Goal: Register for event/course

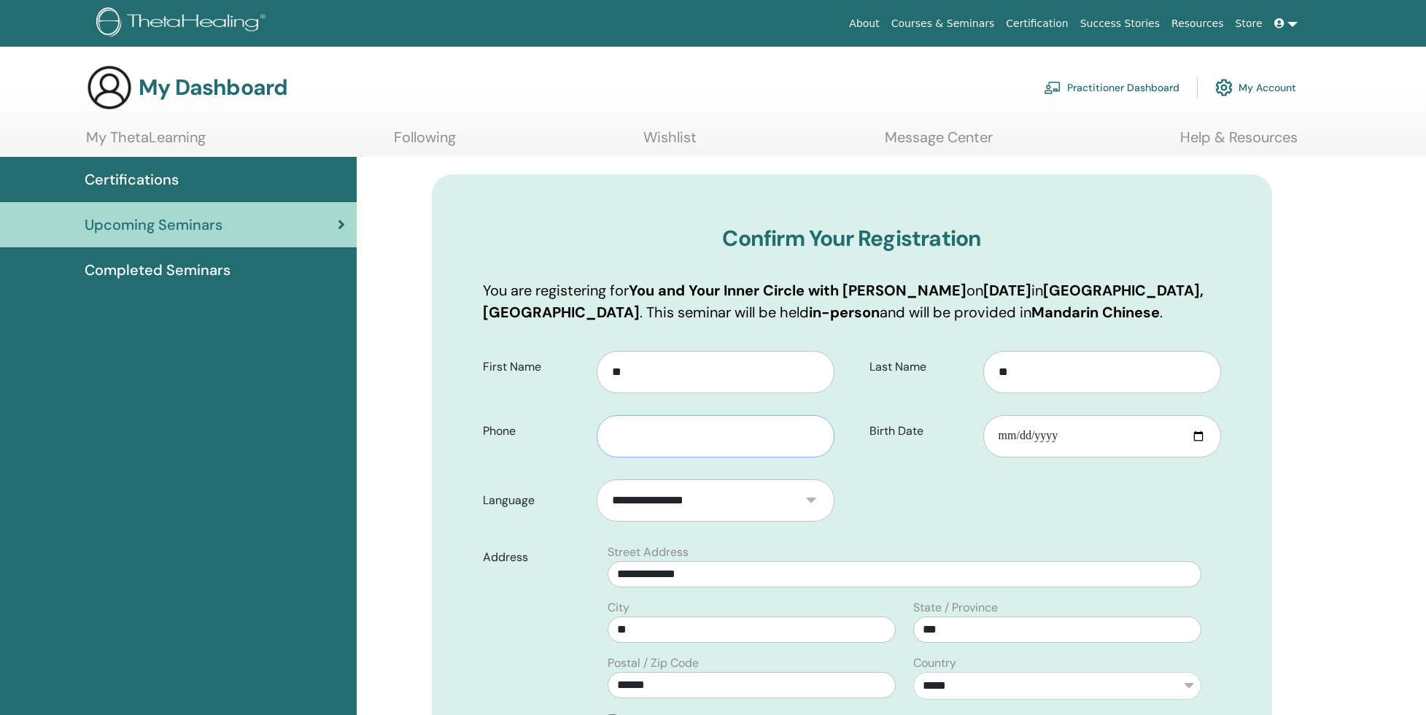
click at [663, 444] on input "text" at bounding box center [716, 436] width 238 height 42
type input "**********"
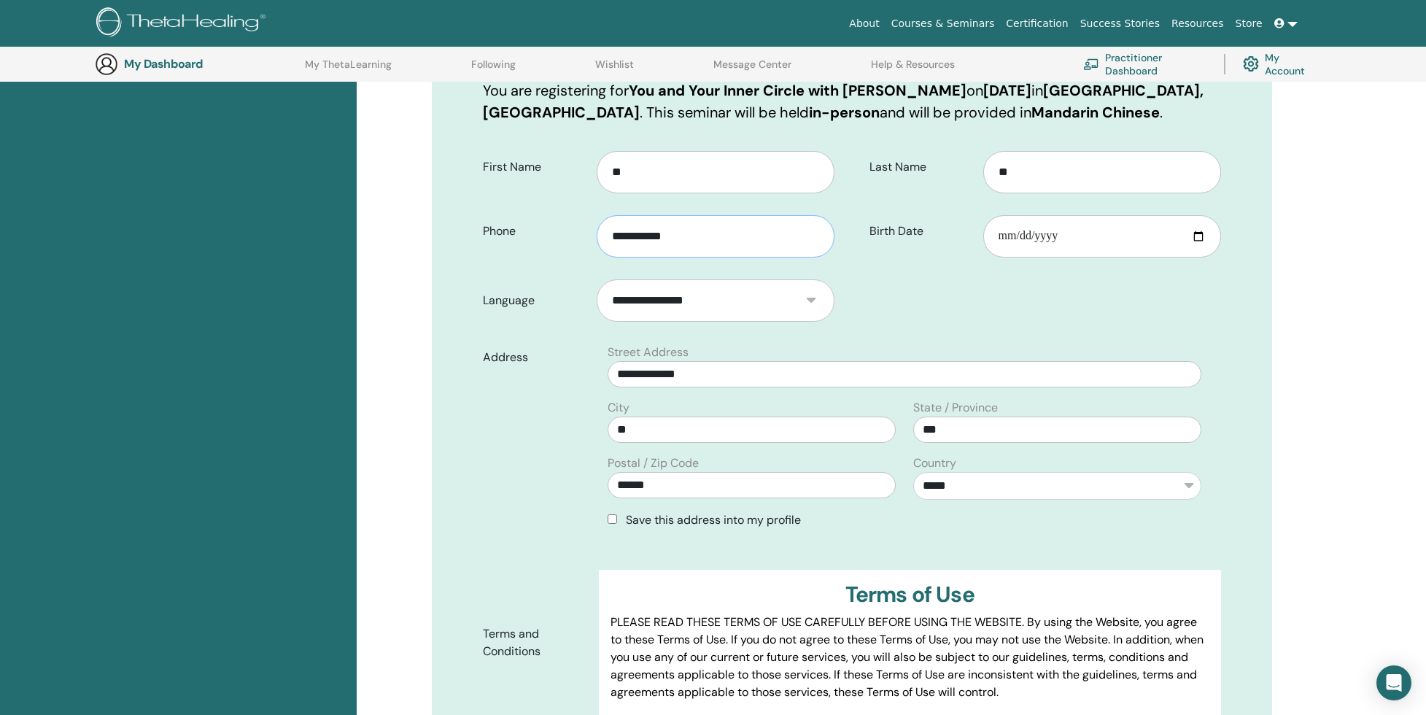
scroll to position [239, 0]
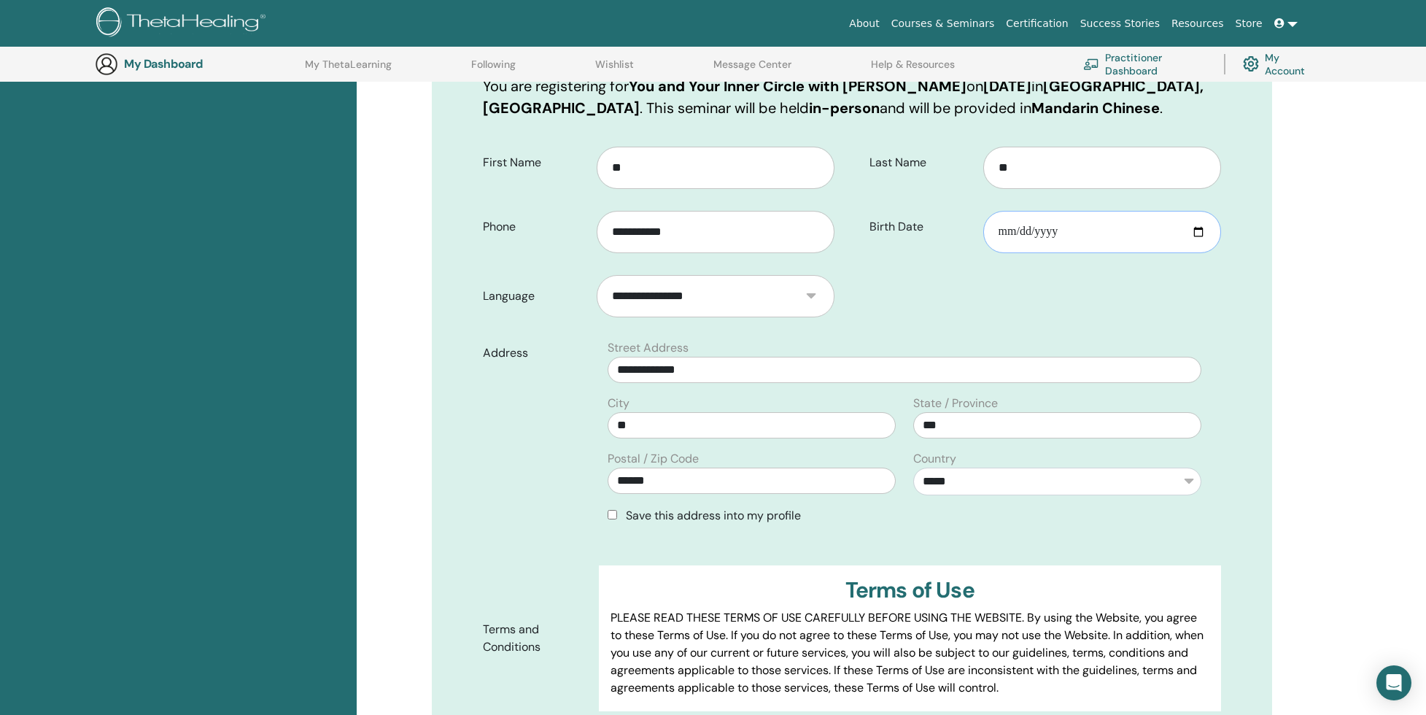
click at [1037, 245] on input "Birth Date" at bounding box center [1103, 232] width 238 height 42
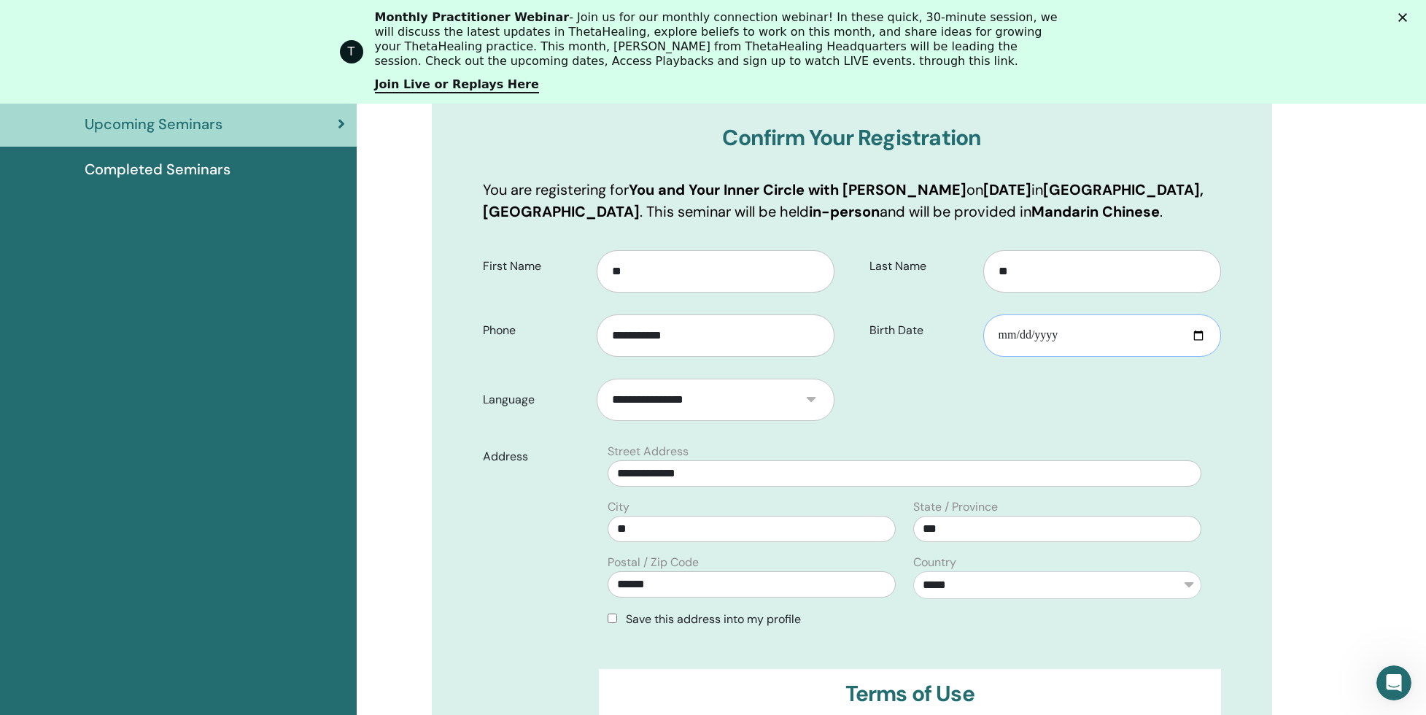
scroll to position [0, 0]
type input "**********"
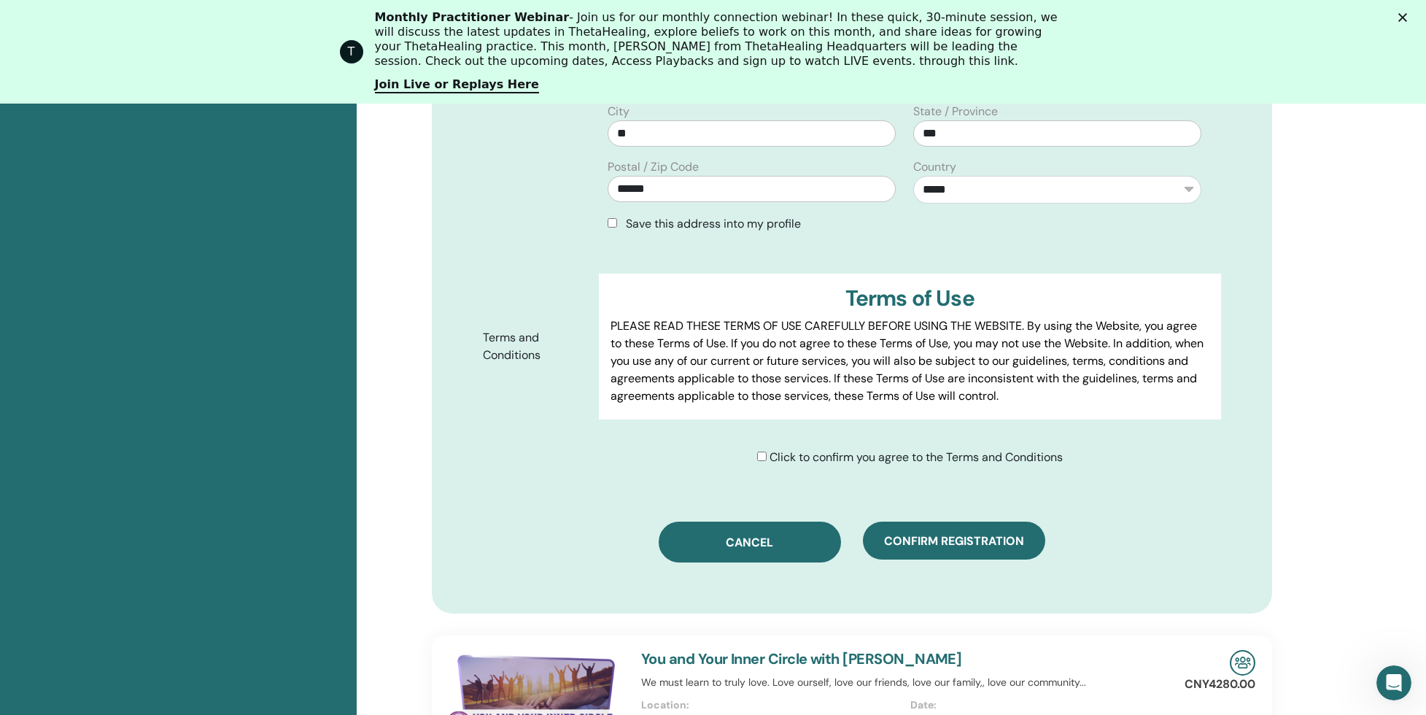
scroll to position [637, 0]
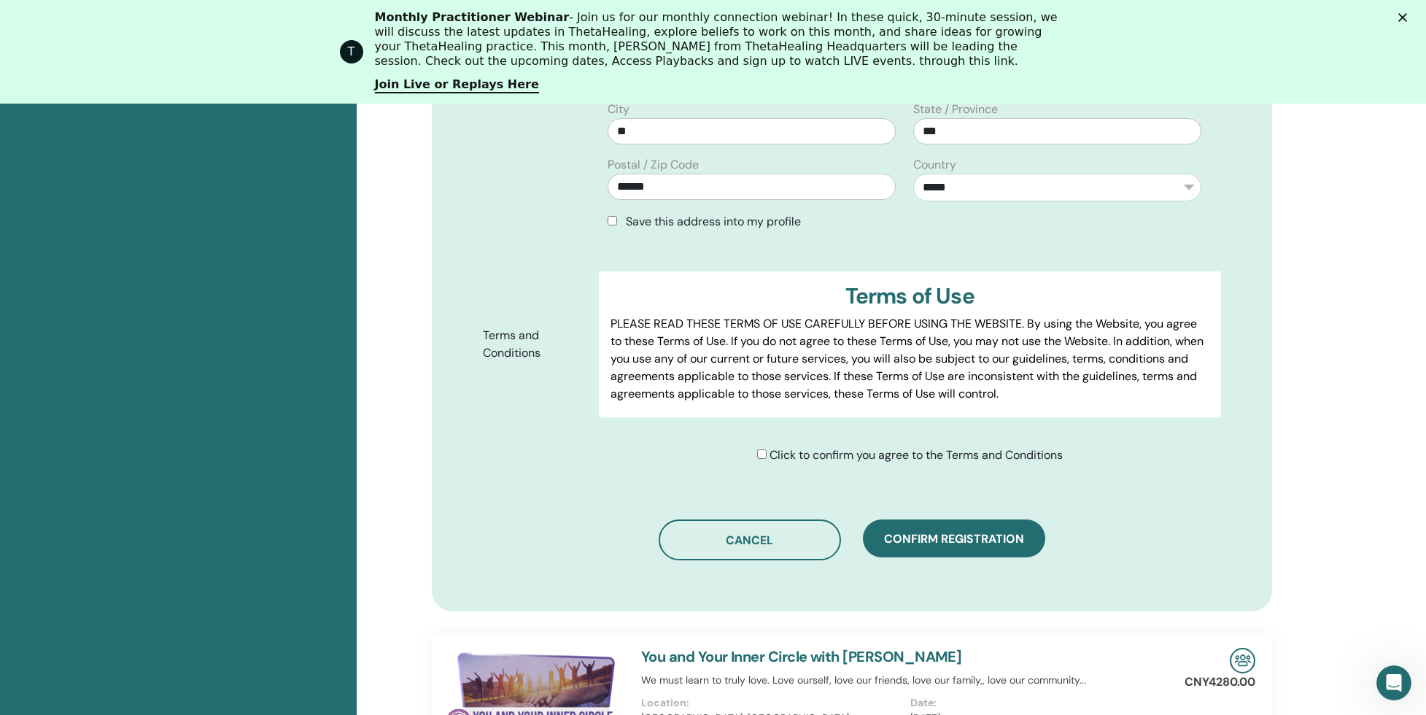
click at [790, 460] on span "Click to confirm you agree to the Terms and Conditions" at bounding box center [916, 454] width 293 height 15
click at [765, 453] on div "Click to confirm you agree to the Terms and Conditions" at bounding box center [910, 456] width 306 height 18
click at [759, 549] on button "Cancel" at bounding box center [750, 539] width 182 height 41
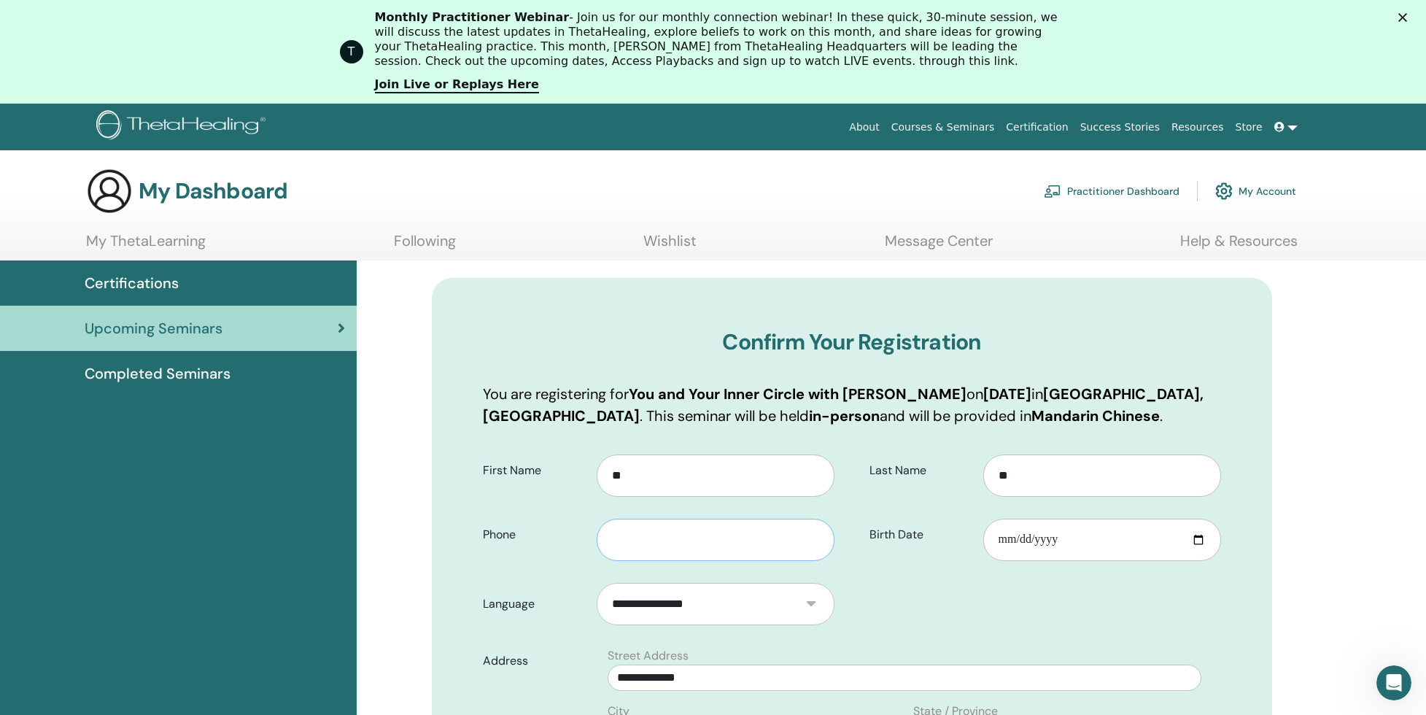
click at [664, 533] on input "text" at bounding box center [716, 540] width 238 height 42
type input "**********"
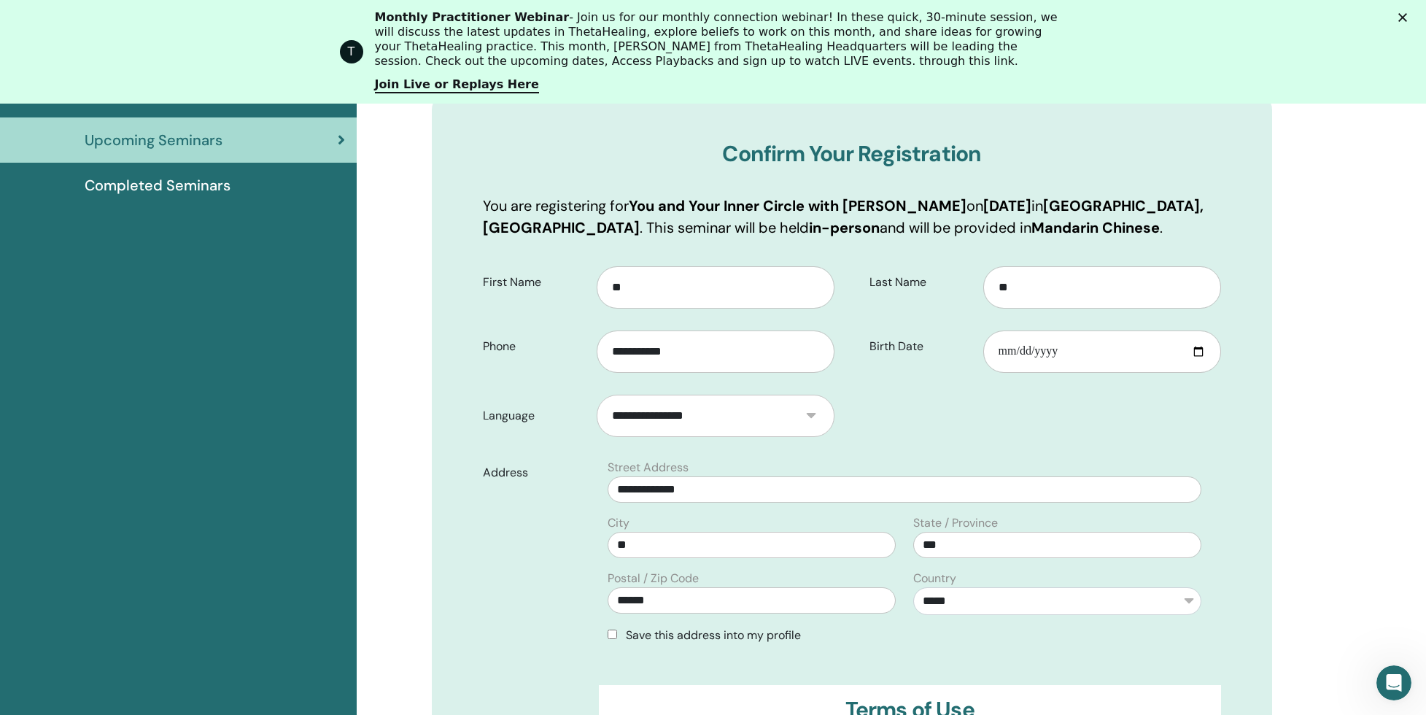
scroll to position [218, 0]
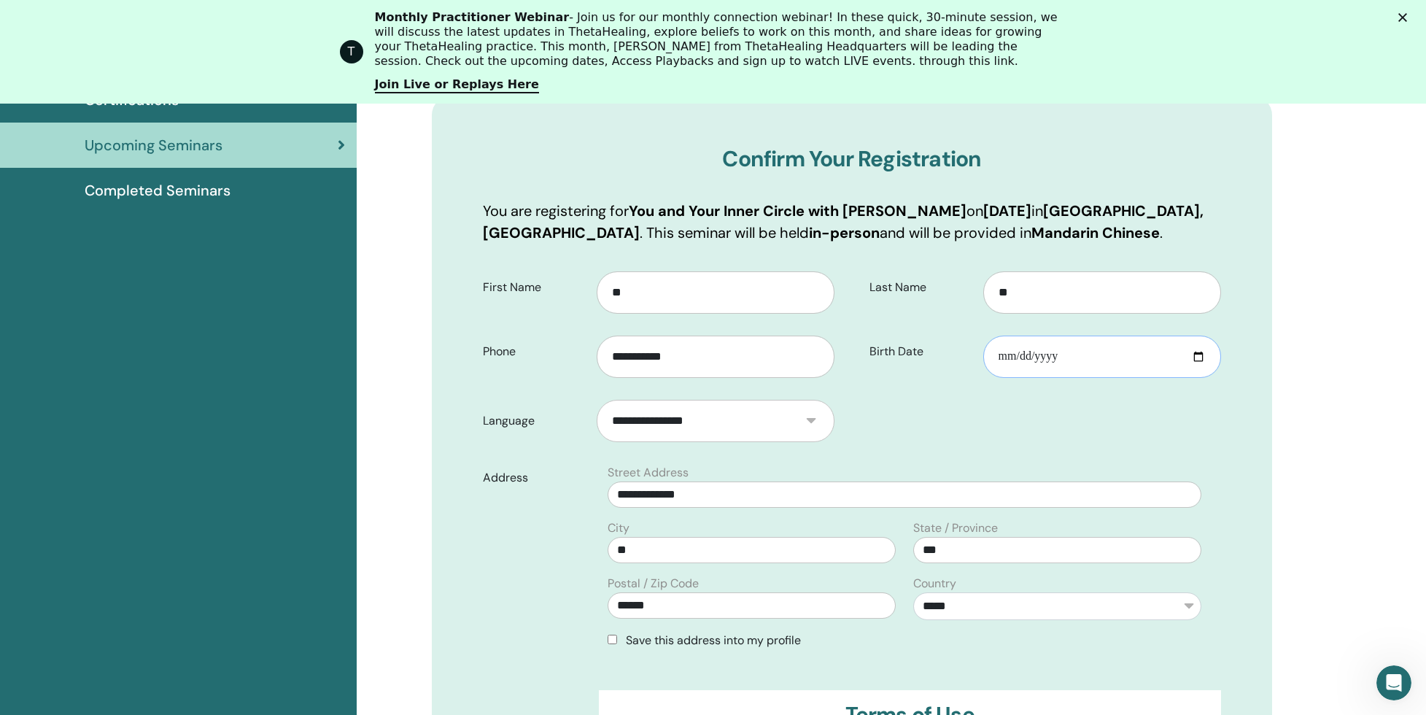
click at [1101, 358] on input "Birth Date" at bounding box center [1103, 357] width 238 height 42
type input "**********"
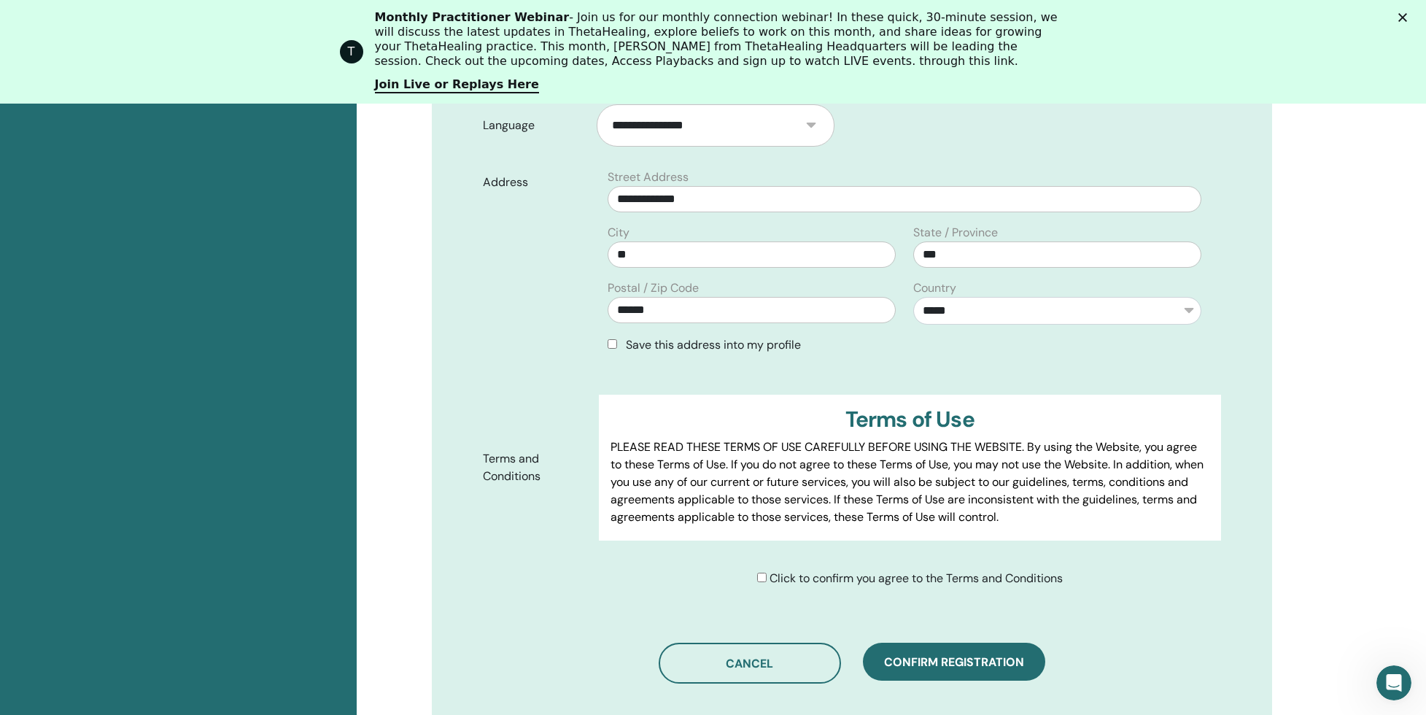
scroll to position [553, 0]
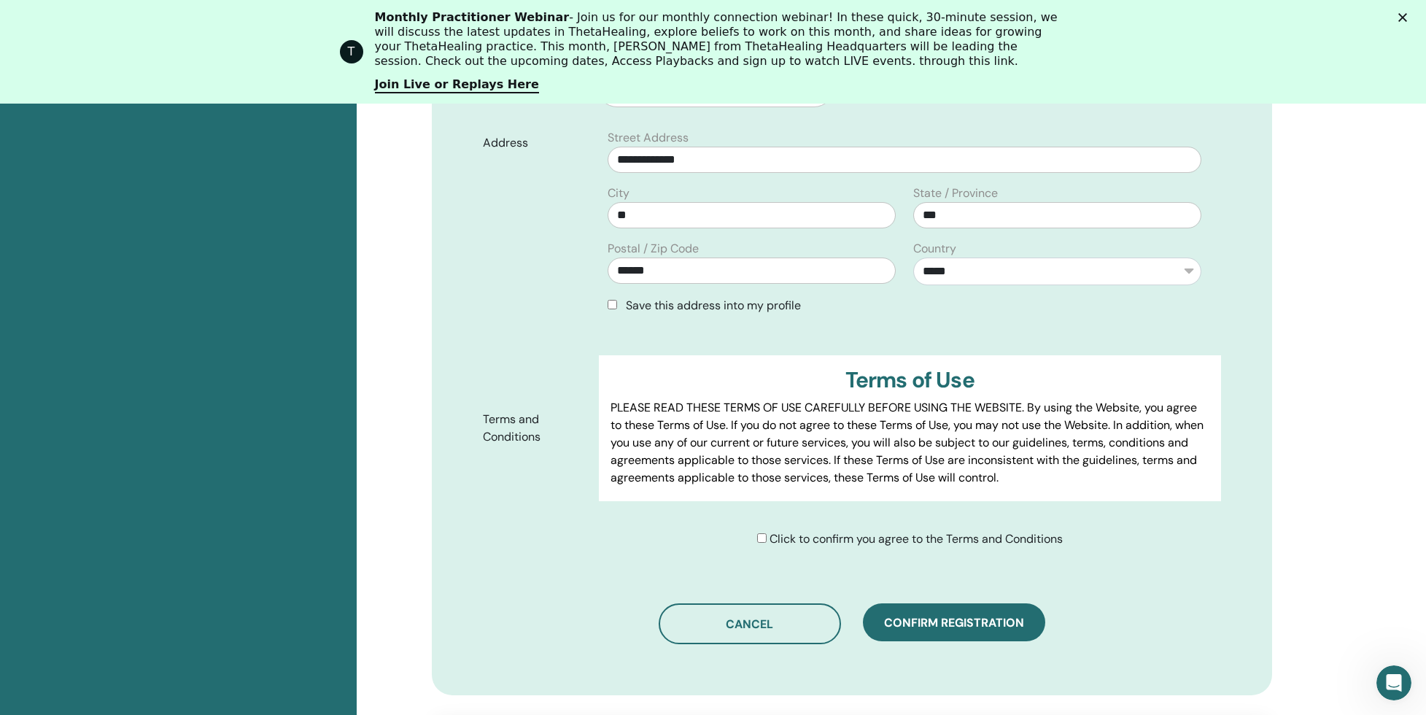
click at [783, 533] on span "Click to confirm you agree to the Terms and Conditions" at bounding box center [916, 538] width 293 height 15
click at [772, 538] on span "Click to confirm you agree to the Terms and Conditions" at bounding box center [916, 538] width 293 height 15
click at [765, 542] on div "Click to confirm you agree to the Terms and Conditions" at bounding box center [910, 539] width 306 height 18
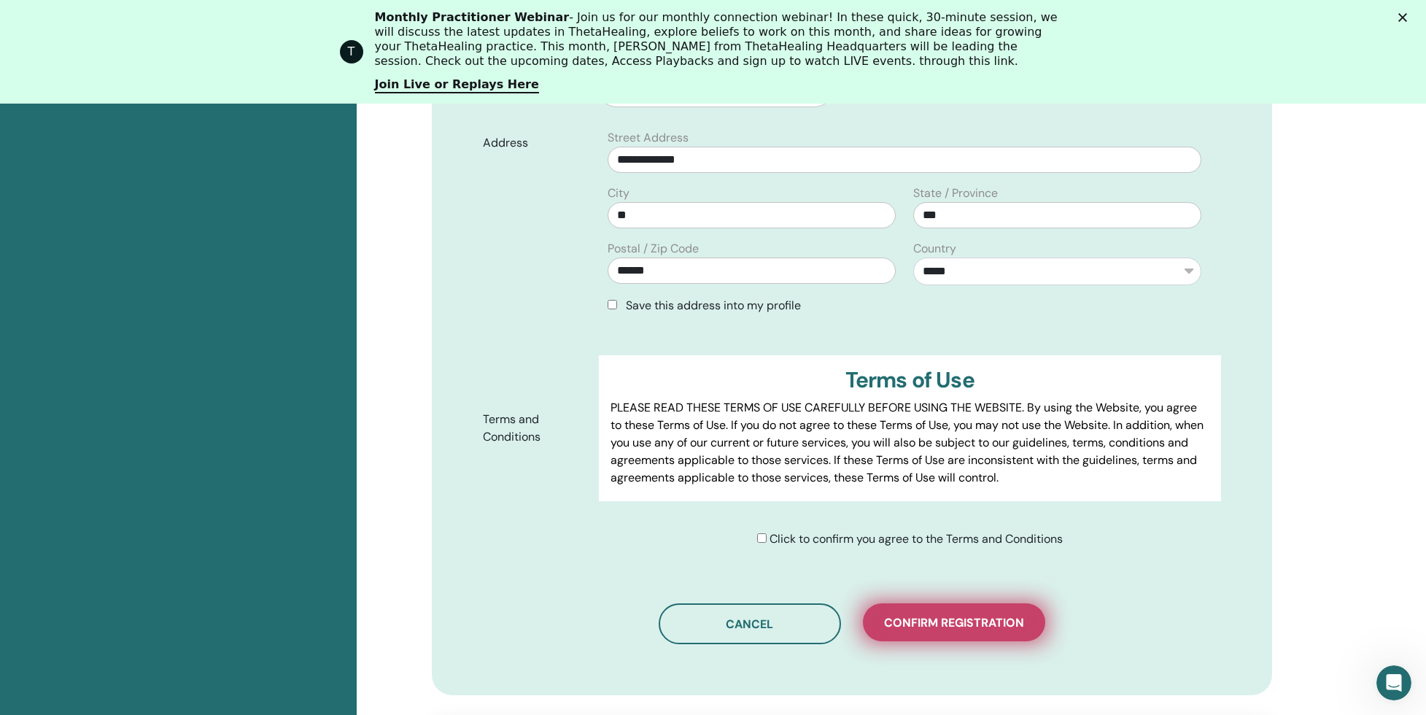
click at [938, 628] on span "Confirm registration" at bounding box center [954, 622] width 140 height 15
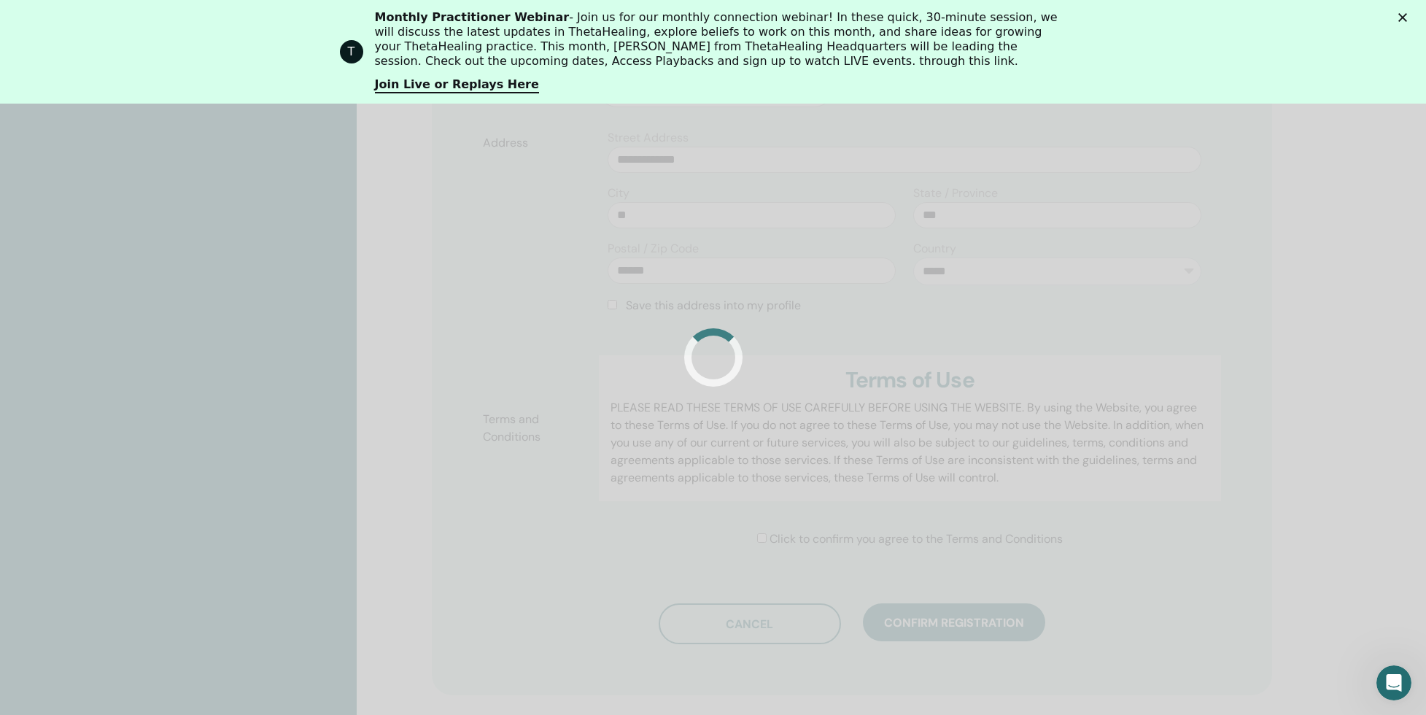
scroll to position [542, 0]
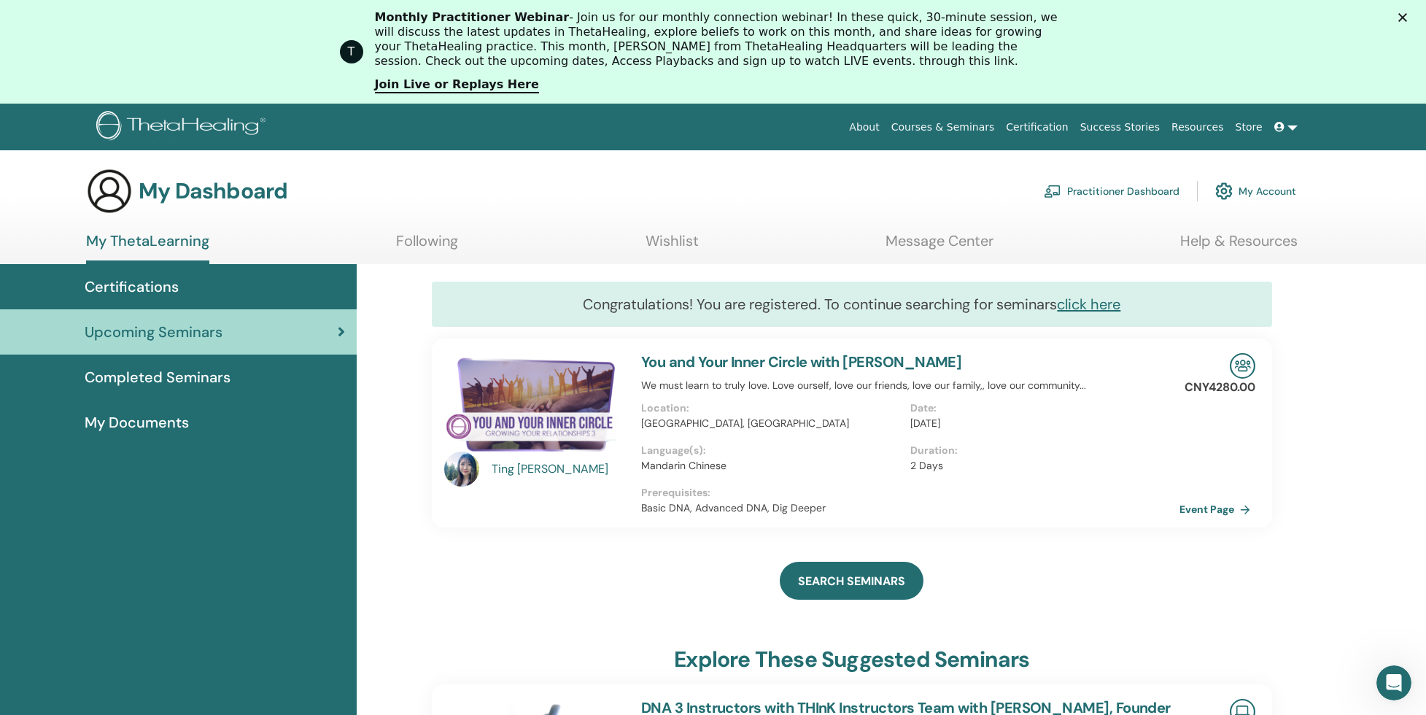
click at [162, 240] on link "My ThetaLearning" at bounding box center [147, 248] width 123 height 32
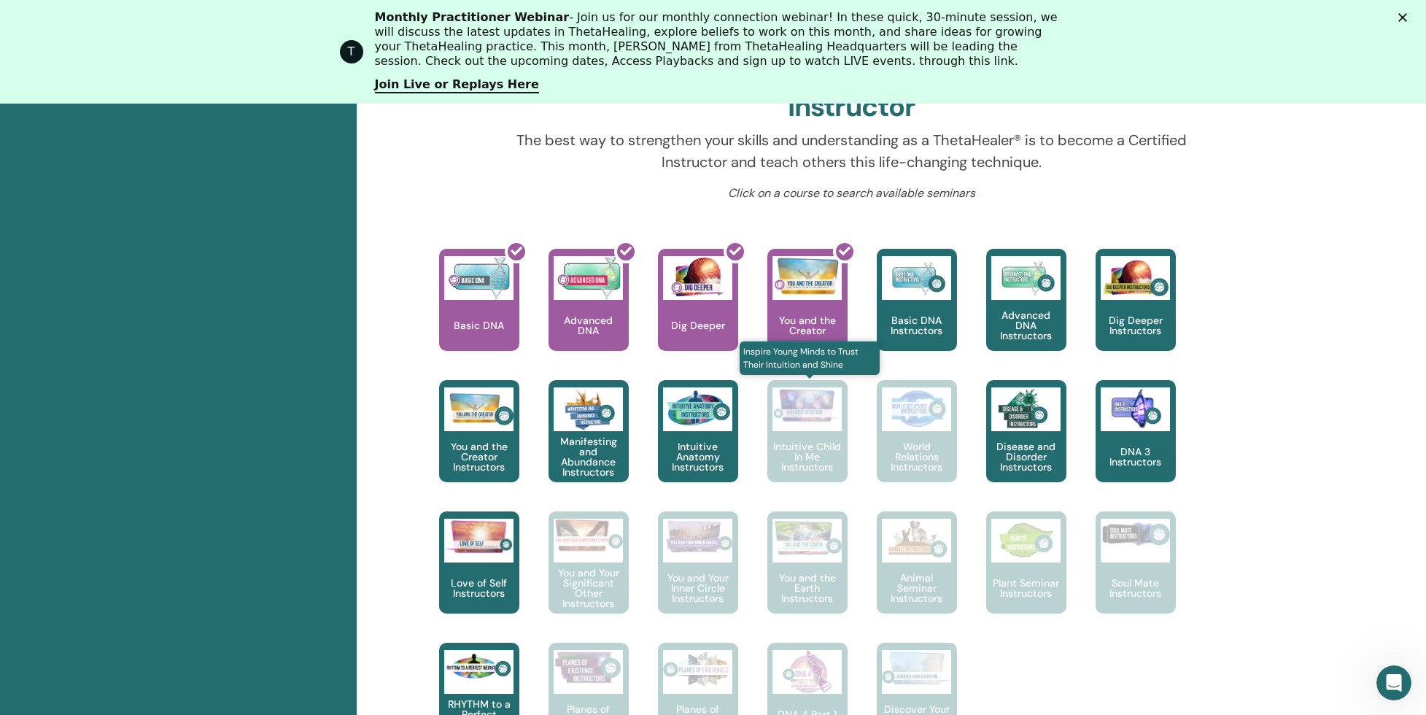
scroll to position [555, 0]
